Goal: Task Accomplishment & Management: Use online tool/utility

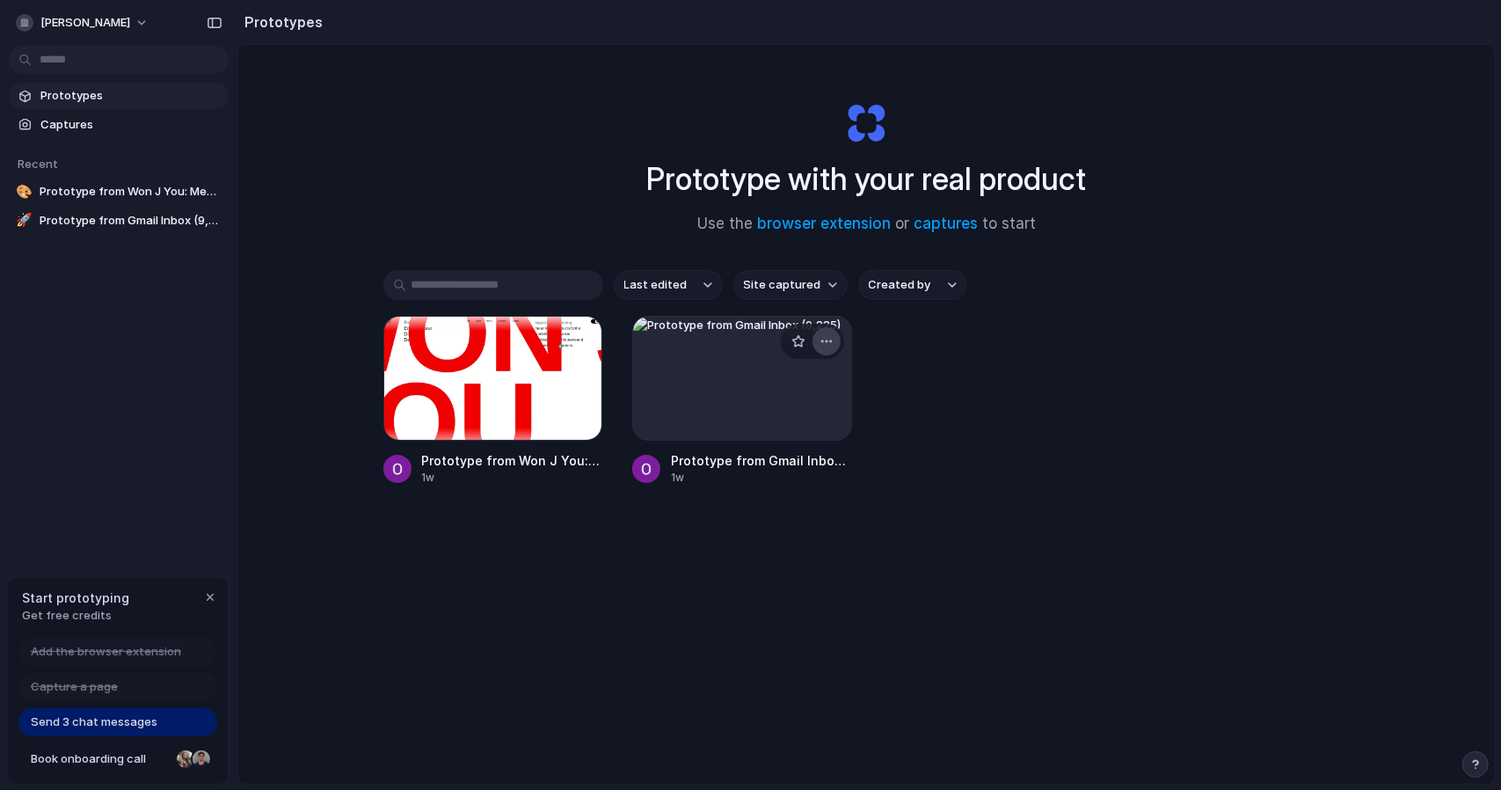
click at [829, 340] on div "button" at bounding box center [827, 341] width 14 height 14
click at [775, 464] on li "Delete" at bounding box center [773, 465] width 125 height 28
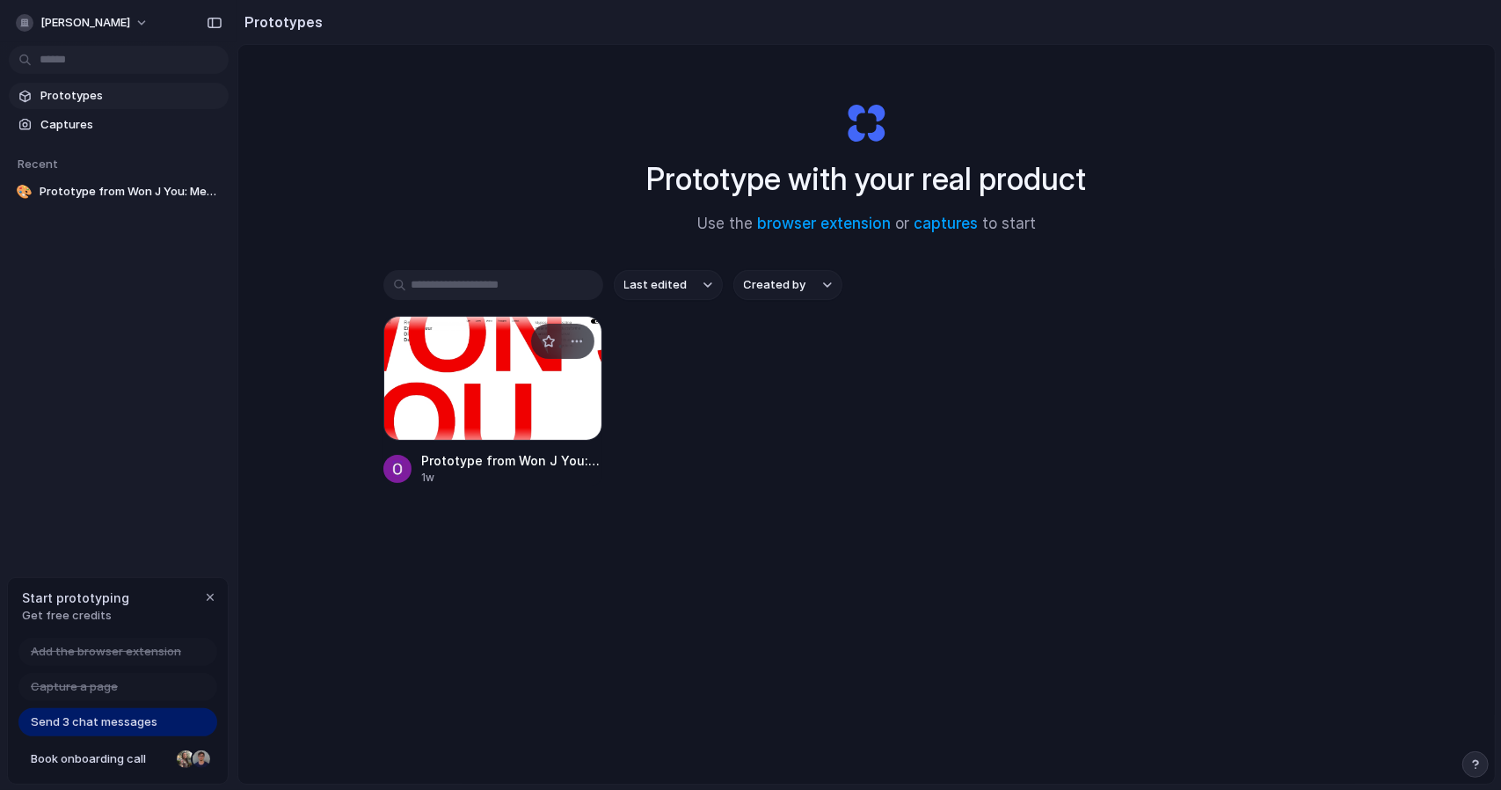
click at [509, 369] on div at bounding box center [494, 378] width 220 height 125
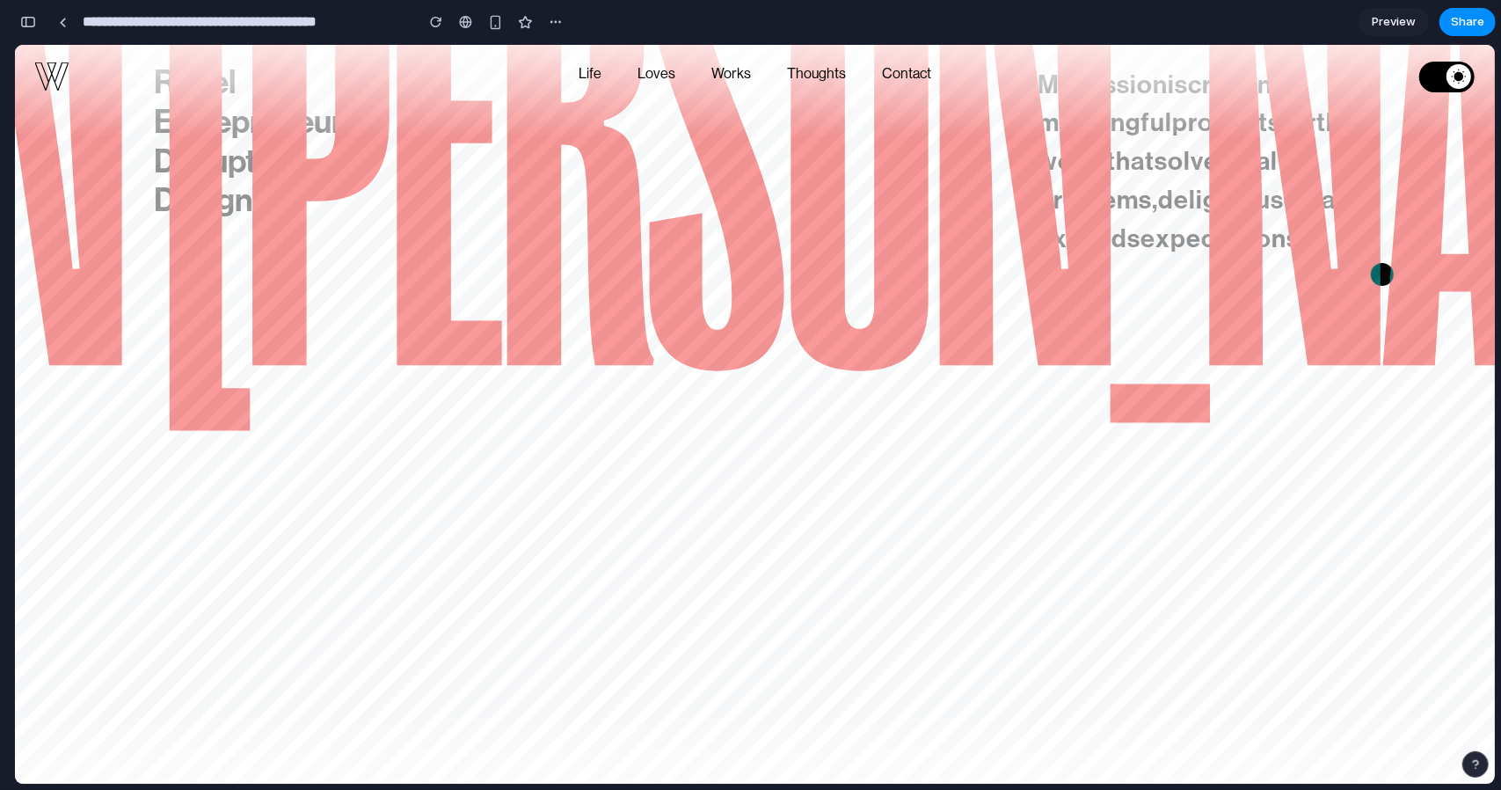
click at [809, 384] on div at bounding box center [755, 450] width 1480 height 813
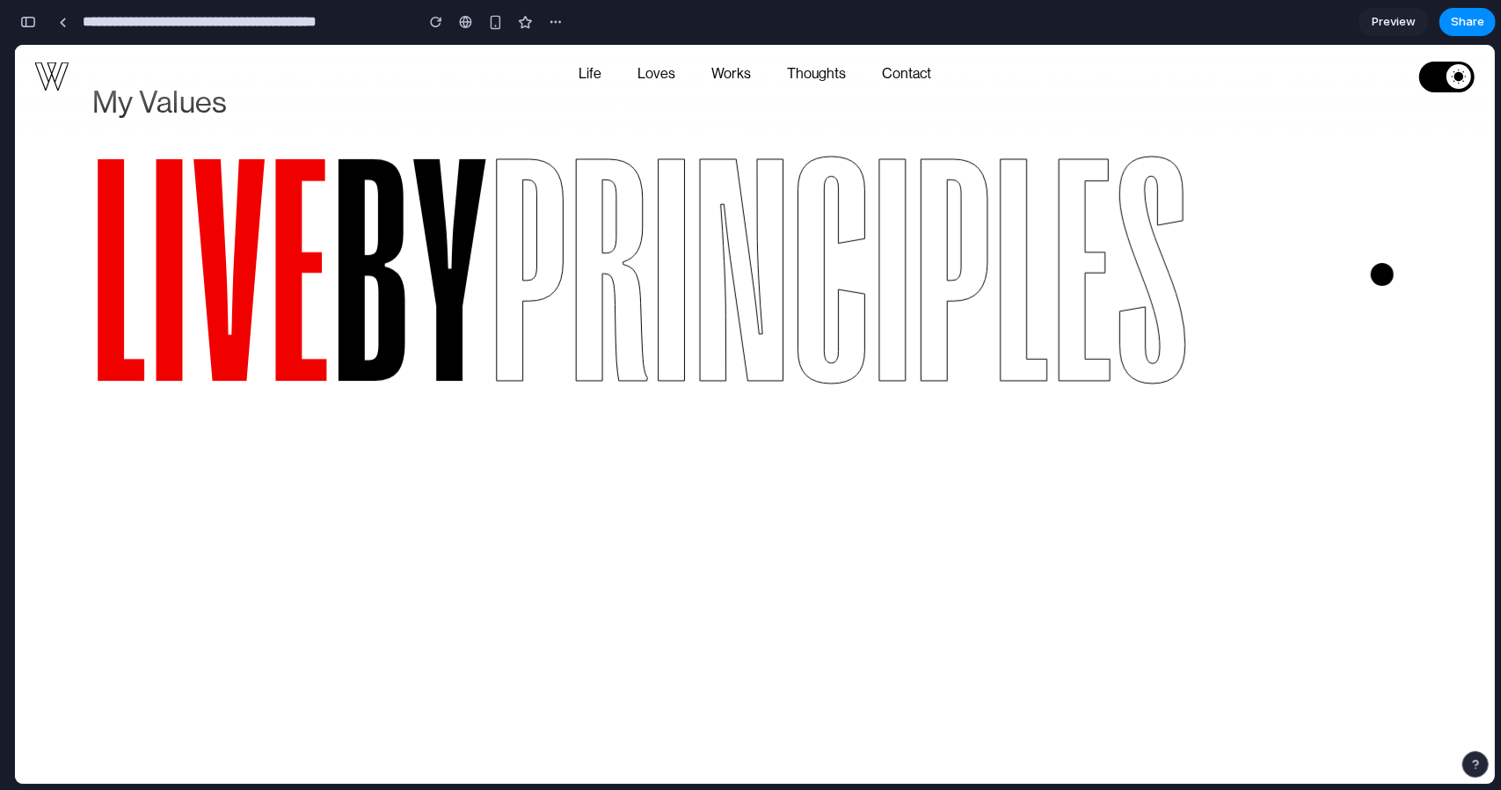
scroll to position [9617, 0]
click at [1463, 84] on div at bounding box center [1459, 75] width 25 height 25
click at [1420, 77] on link at bounding box center [1447, 76] width 55 height 31
click at [1451, 75] on icon at bounding box center [1459, 76] width 17 height 17
drag, startPoint x: 1450, startPoint y: 75, endPoint x: 1309, endPoint y: 100, distance: 143.9
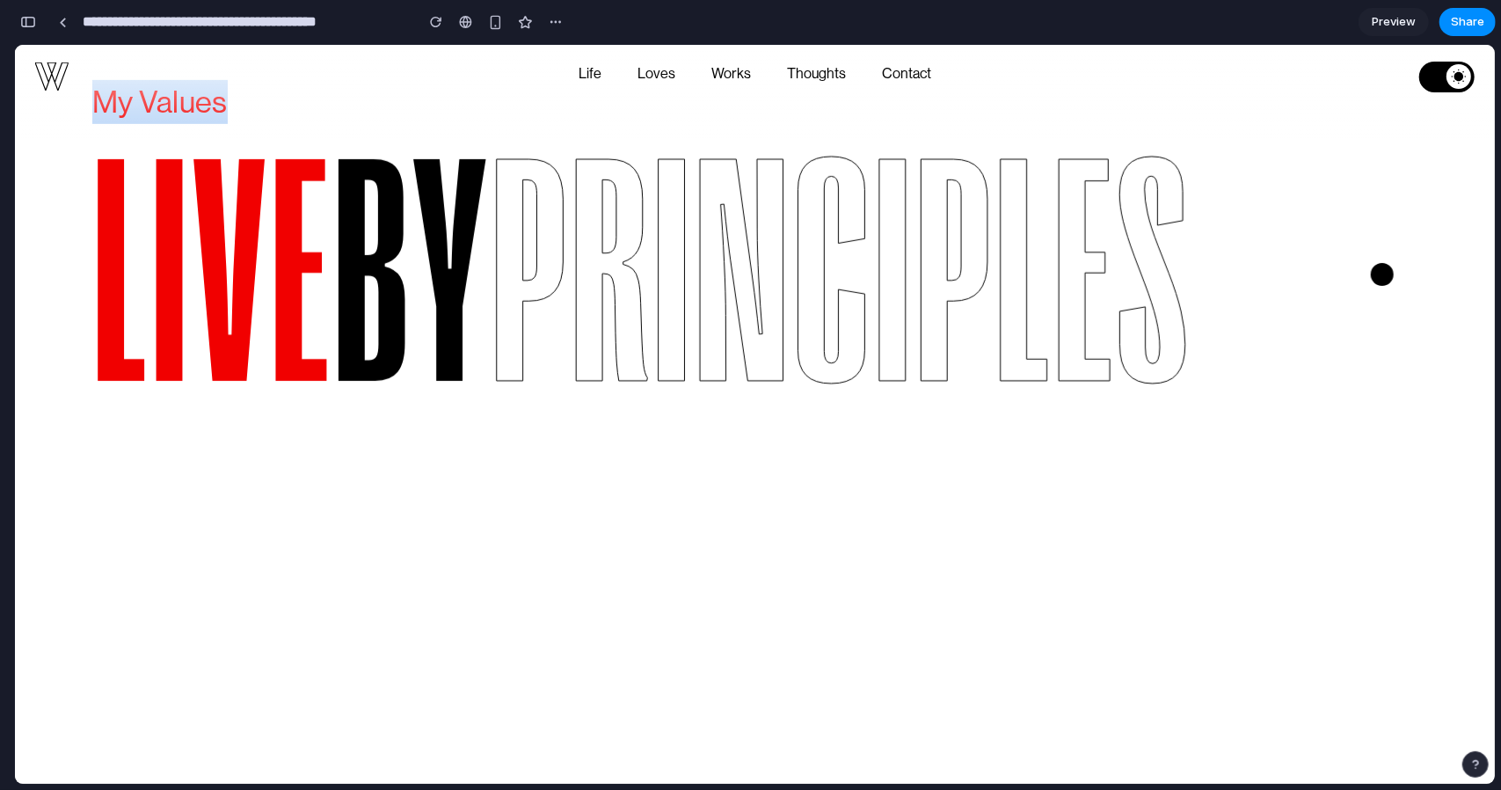
click at [995, 406] on div "p" at bounding box center [955, 274] width 79 height 263
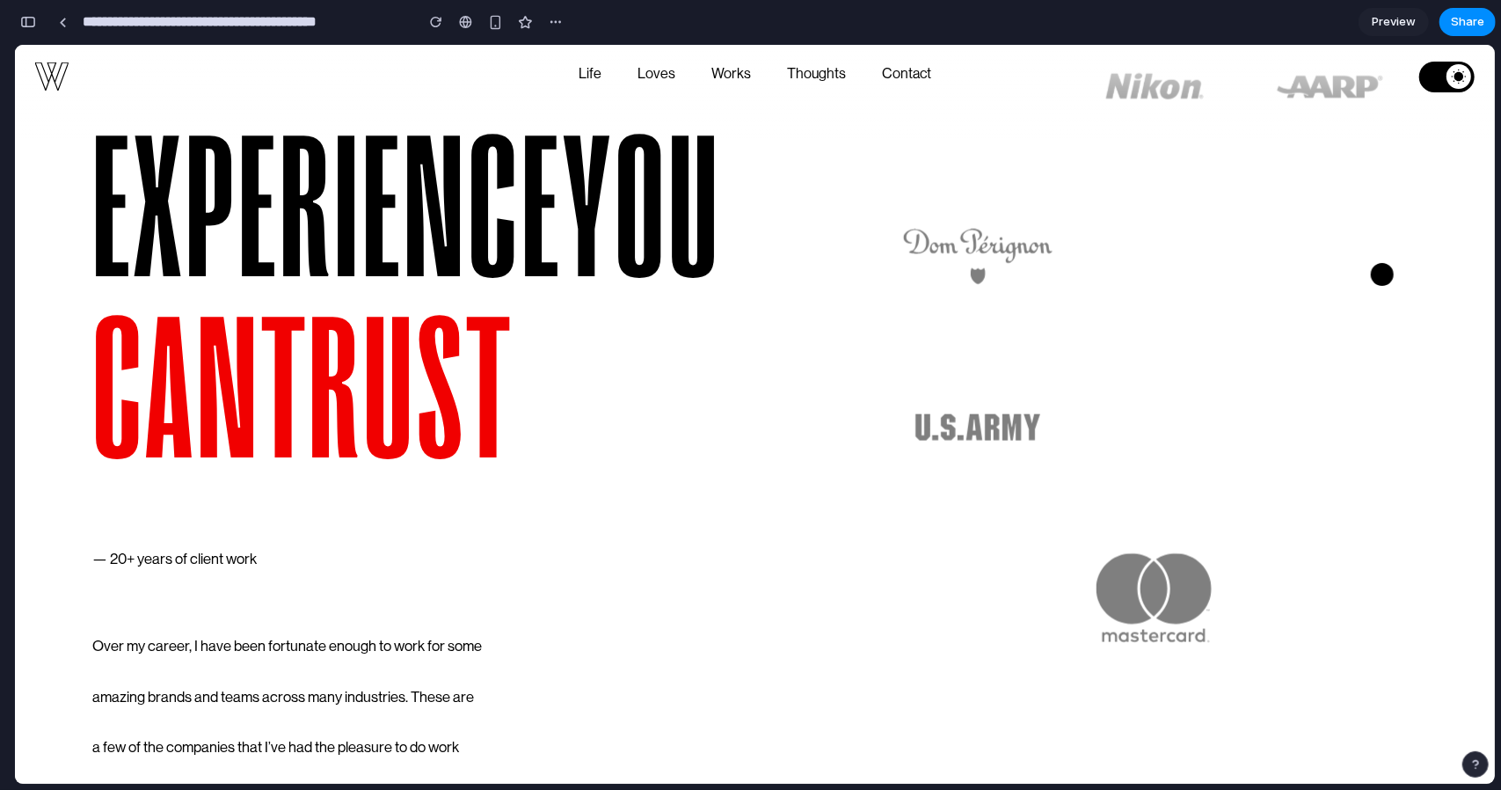
scroll to position [10552, 0]
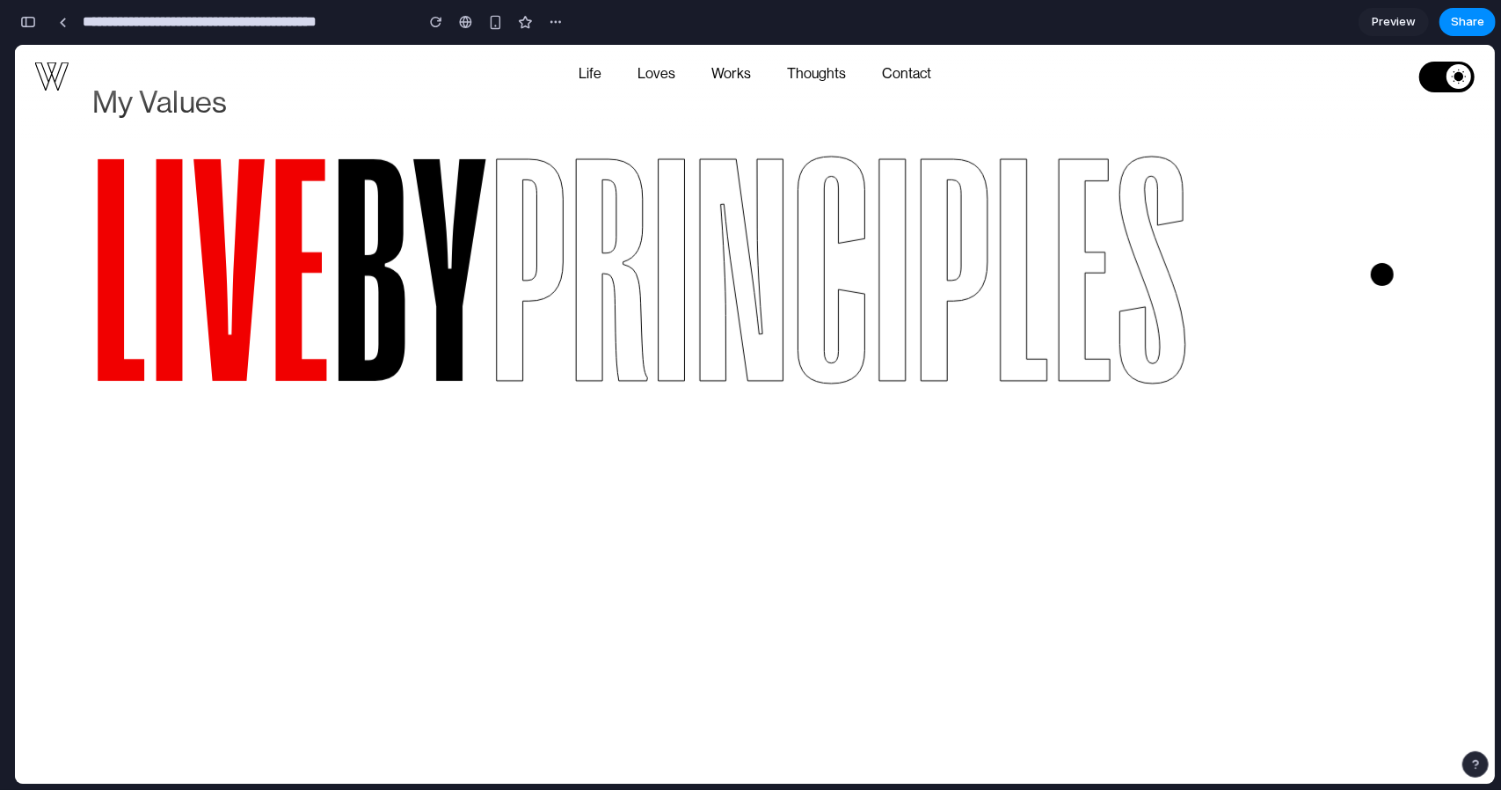
scroll to position [9529, 0]
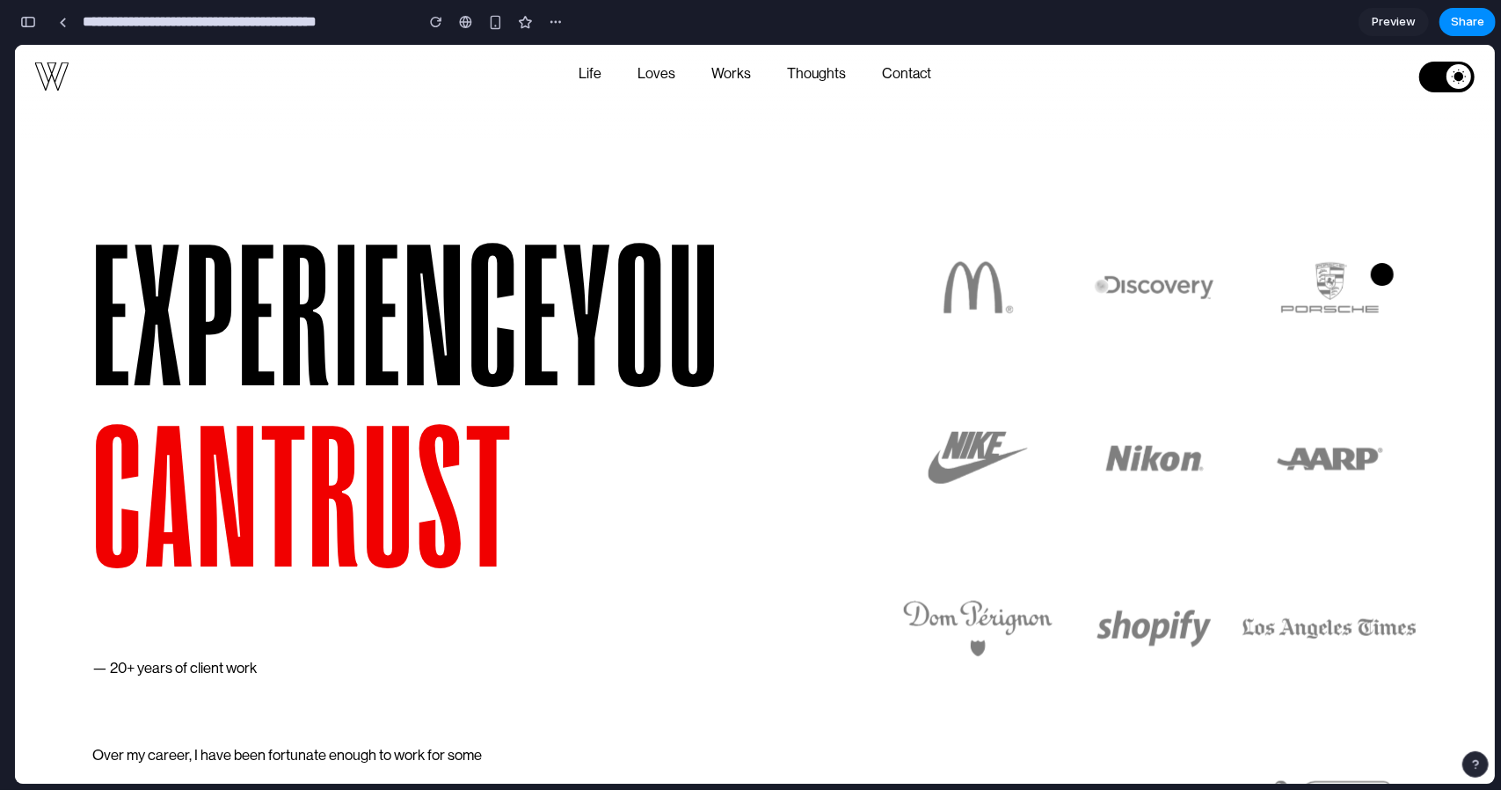
scroll to position [10183, 0]
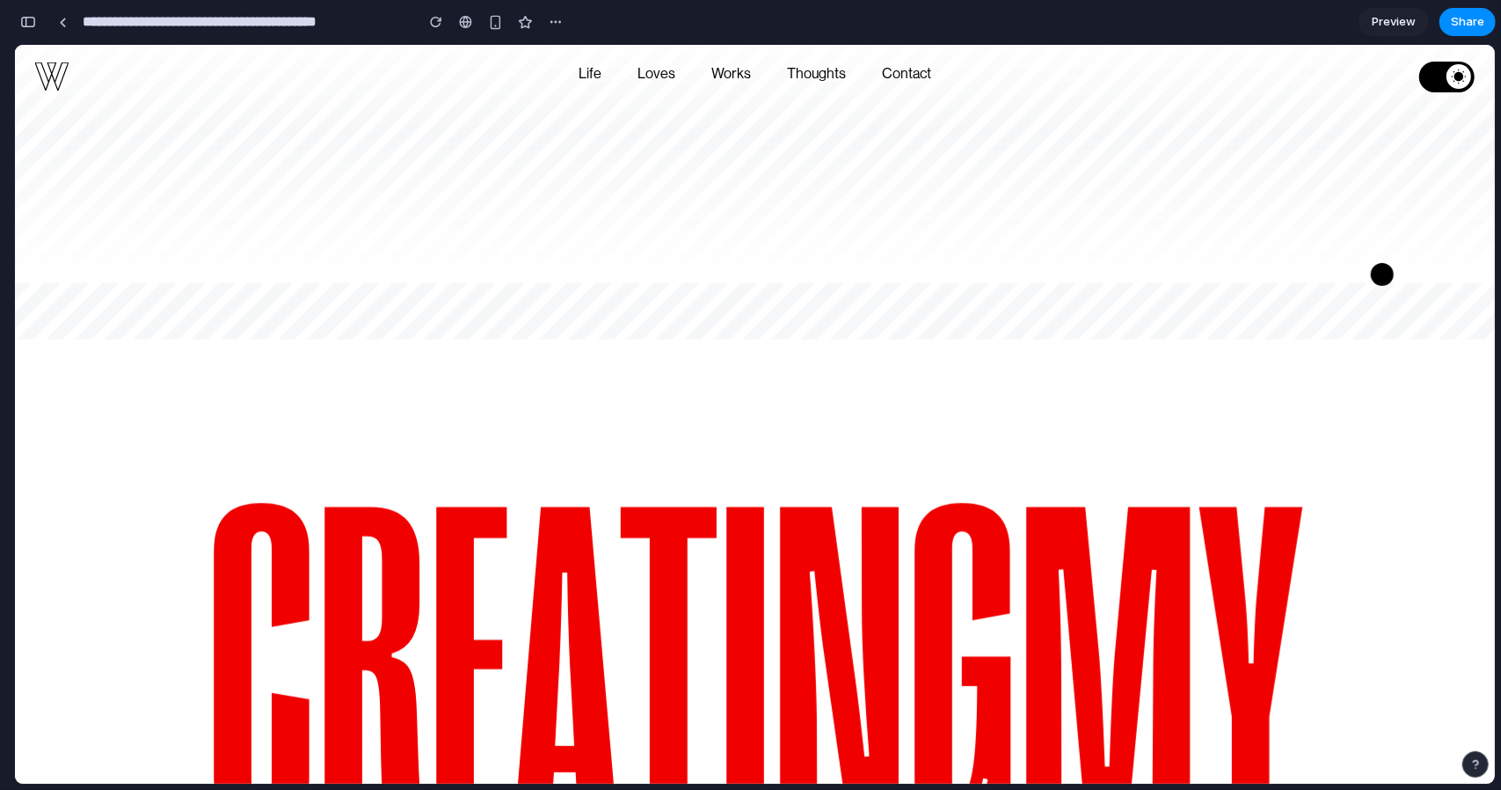
scroll to position [0, 0]
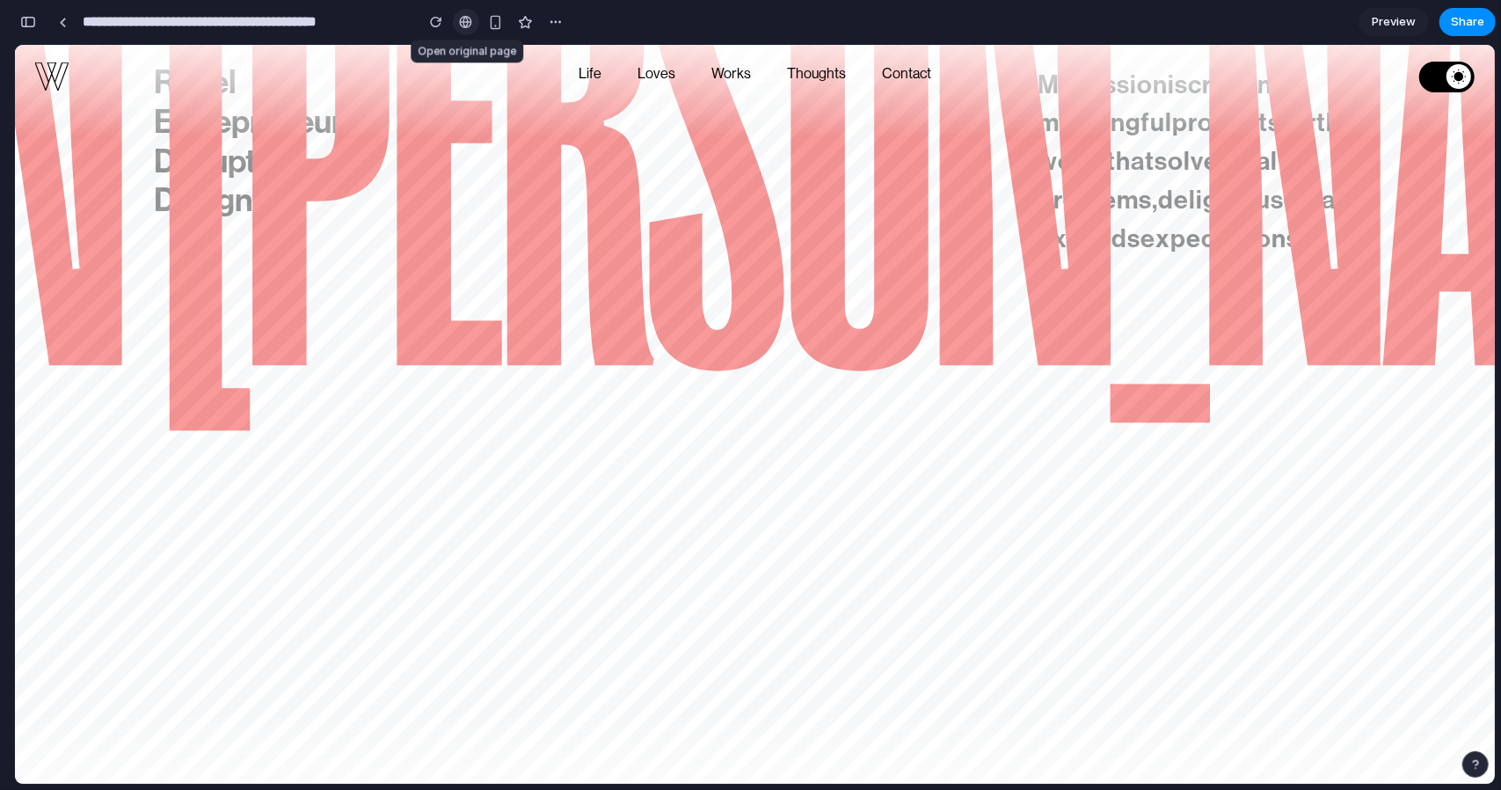
click at [466, 22] on div at bounding box center [465, 22] width 13 height 14
click at [1399, 26] on span "Preview" at bounding box center [1394, 22] width 44 height 18
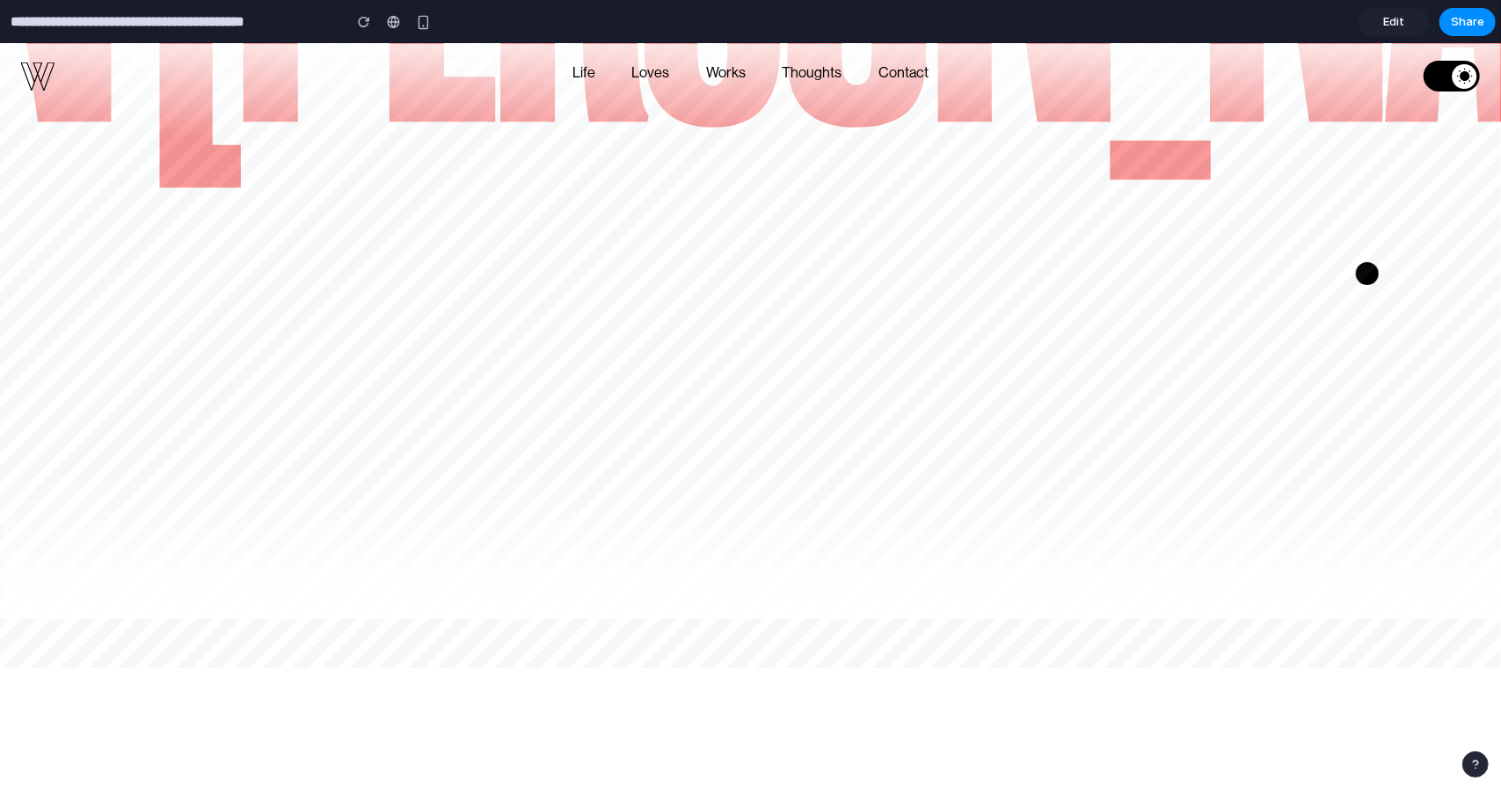
scroll to position [195, 0]
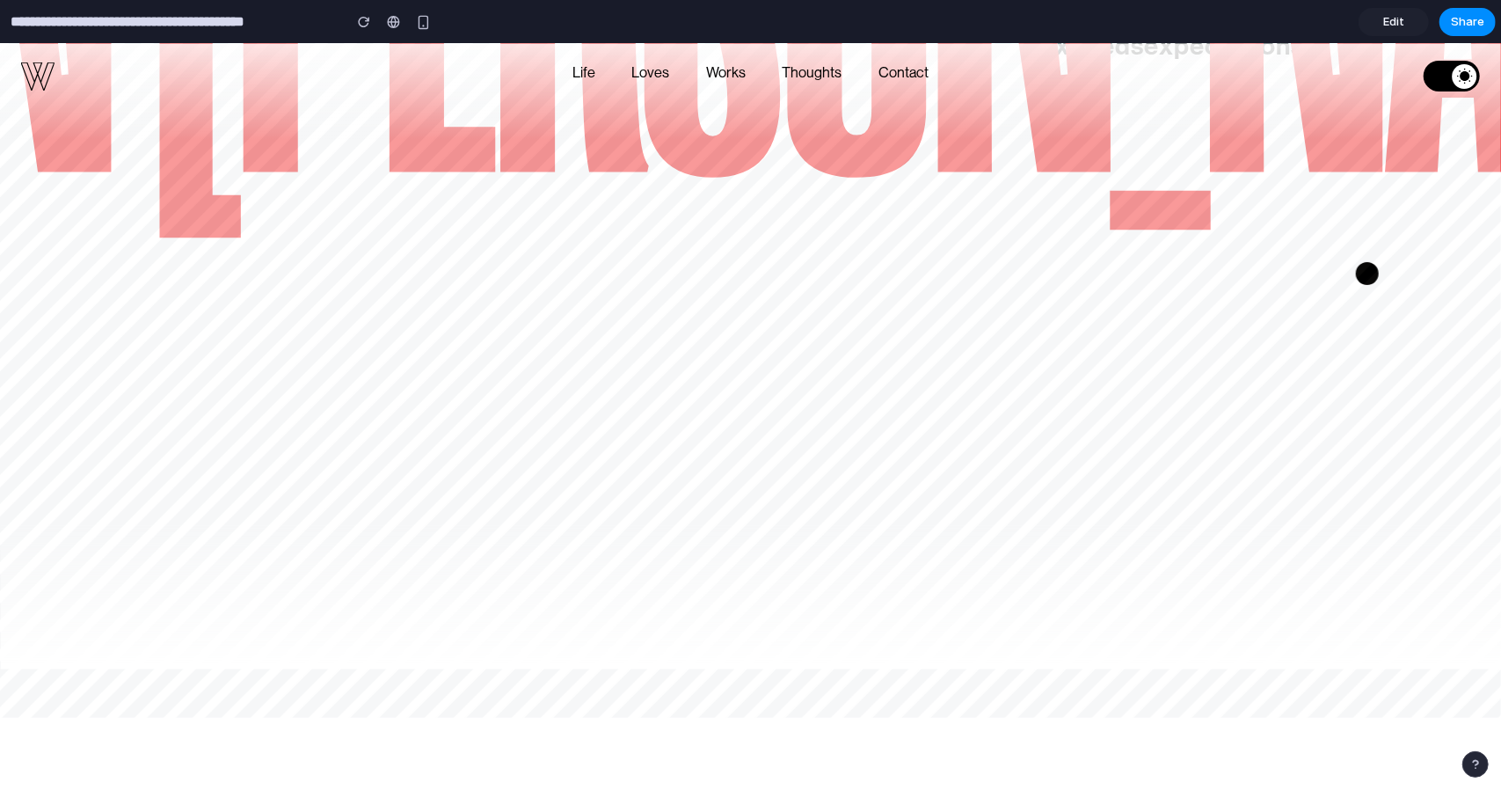
click at [836, 230] on div at bounding box center [750, 258] width 1501 height 821
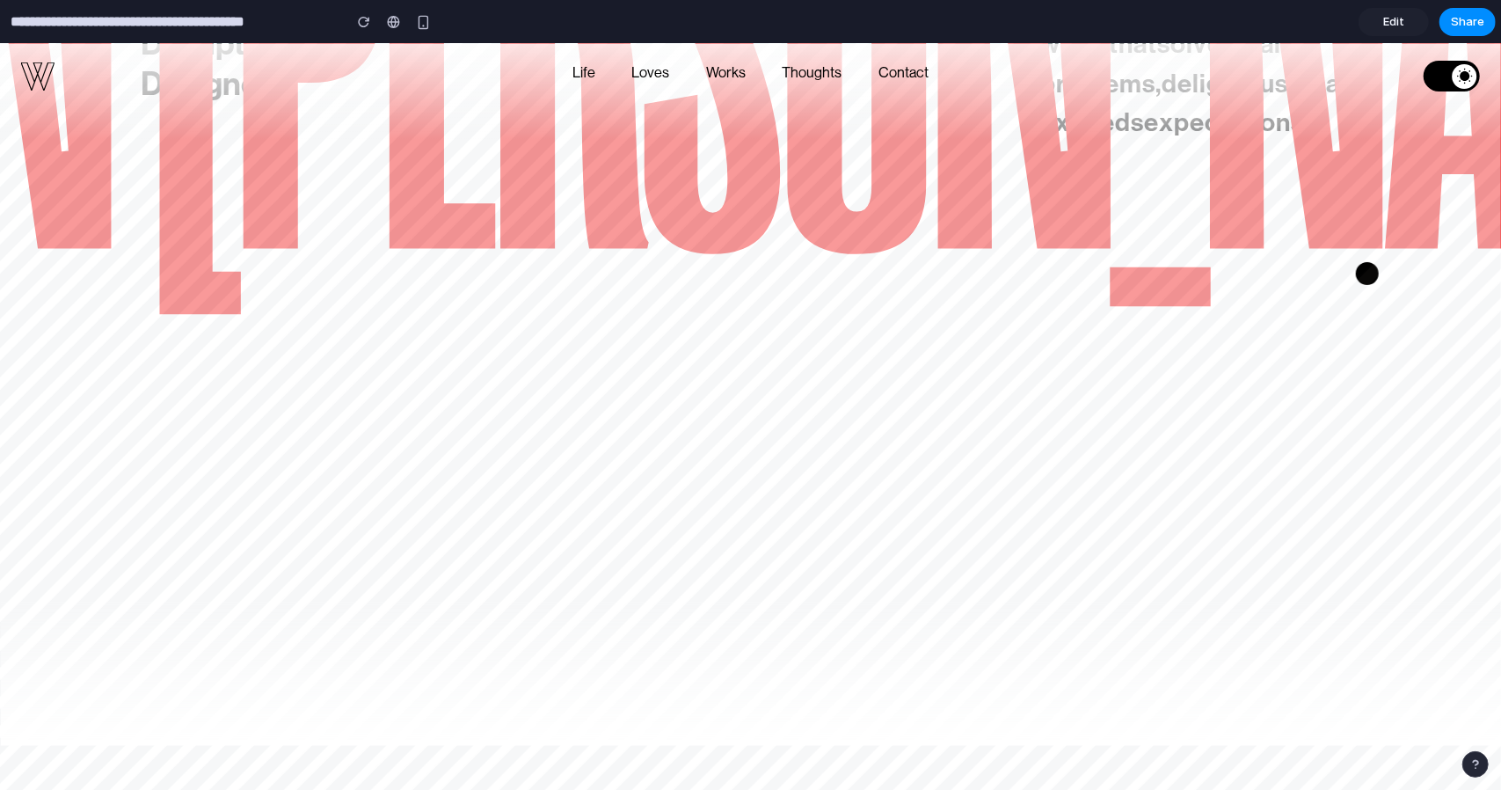
scroll to position [0, 0]
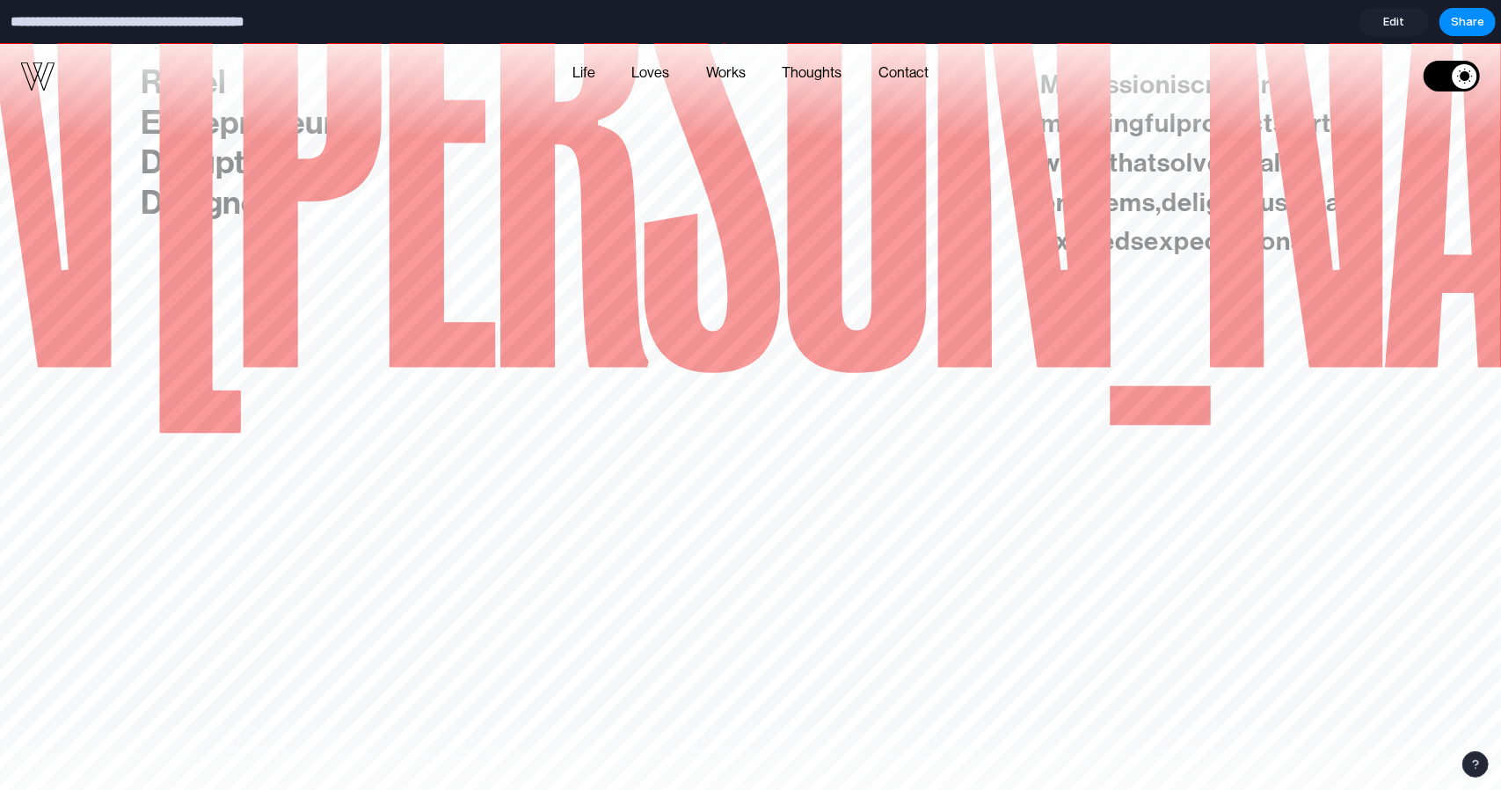
click at [65, 36] on input "**********" at bounding box center [172, 22] width 330 height 32
